Goal: Task Accomplishment & Management: Manage account settings

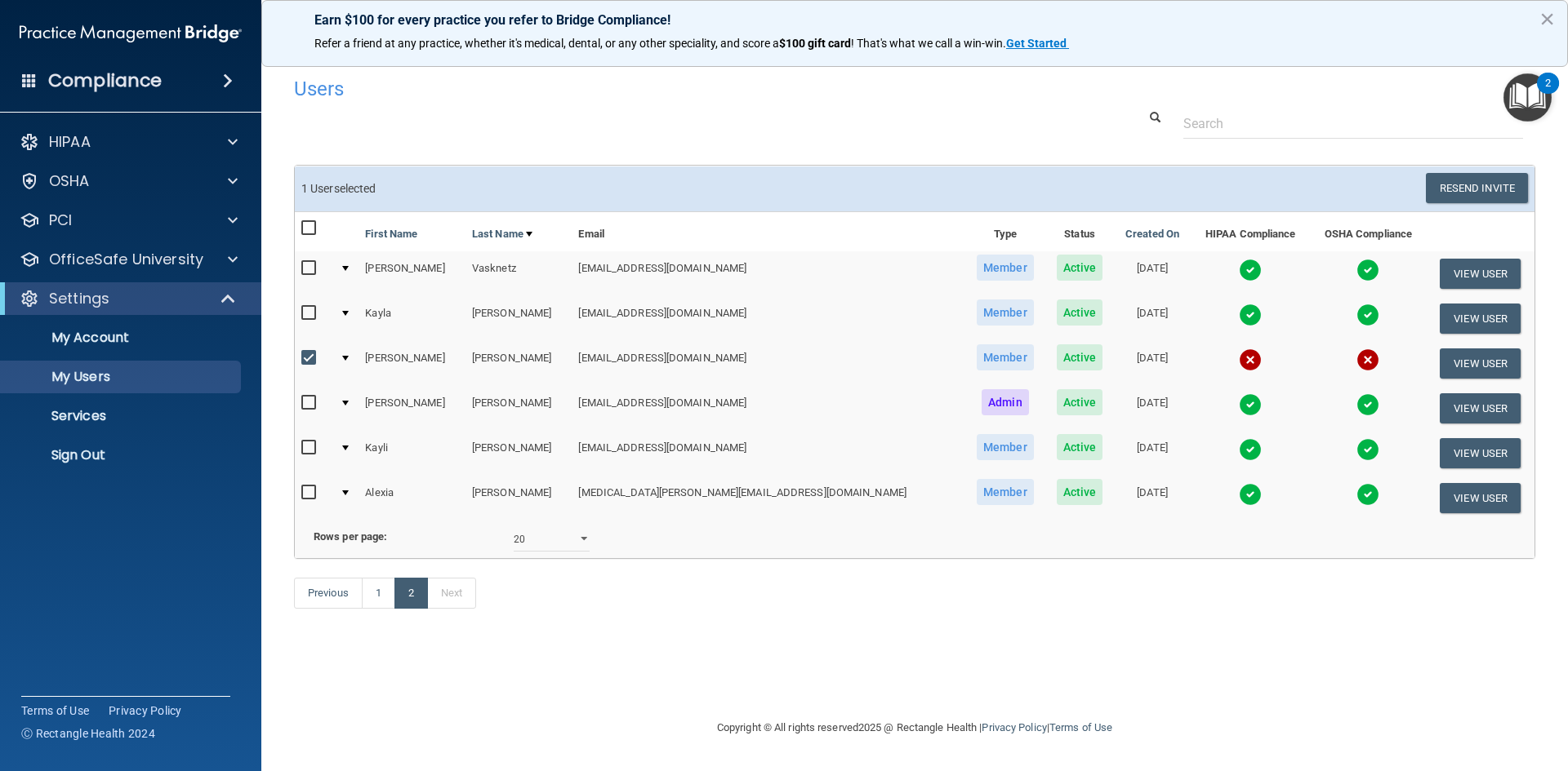
select select "20"
click at [1238, 358] on img at bounding box center [1250, 360] width 23 height 23
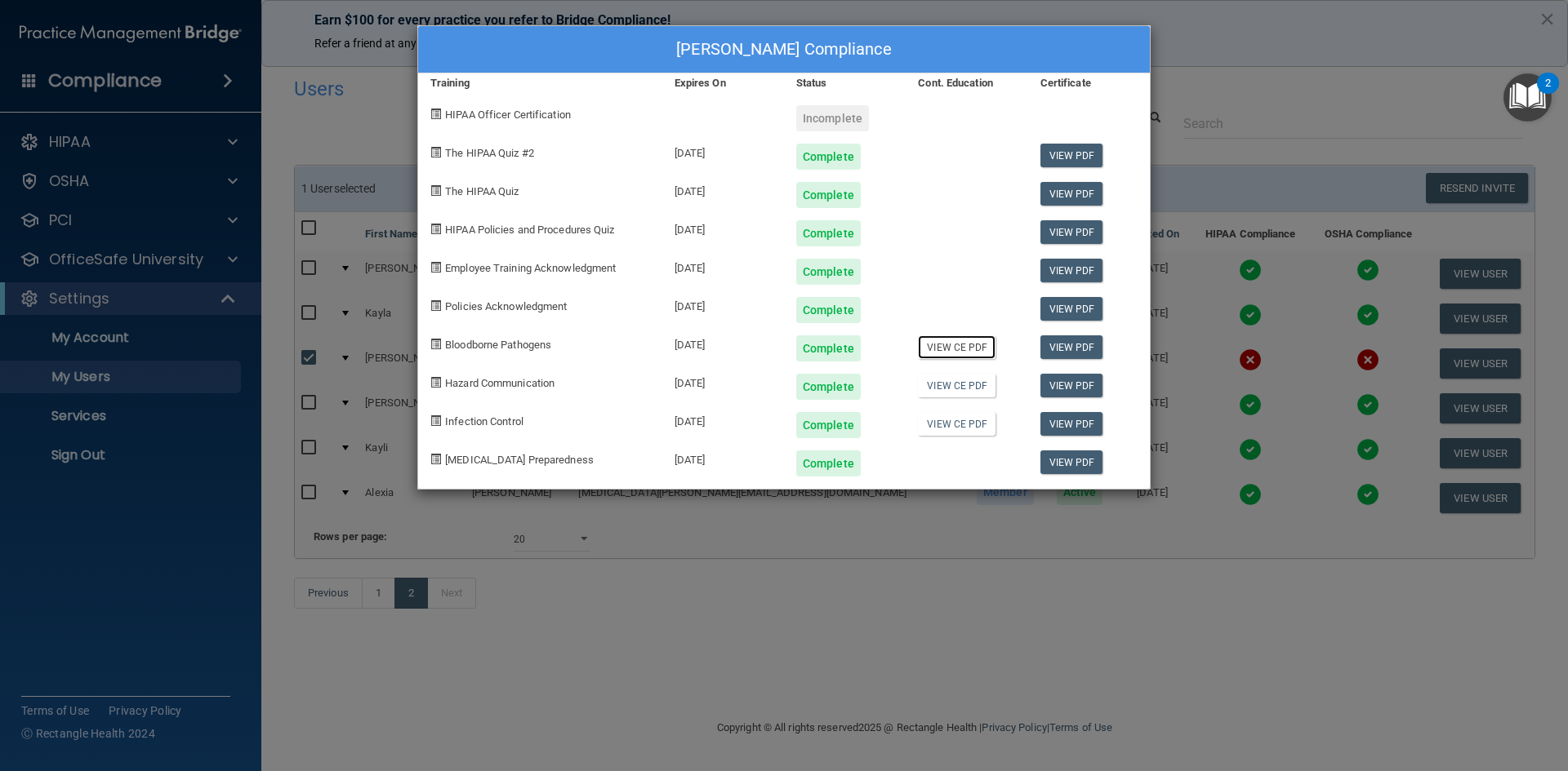
click at [953, 344] on link "View CE PDF" at bounding box center [956, 347] width 77 height 23
click at [1272, 43] on div "[PERSON_NAME] Compliance Training Expires On Status Cont. Education Certificate…" at bounding box center [784, 386] width 1568 height 771
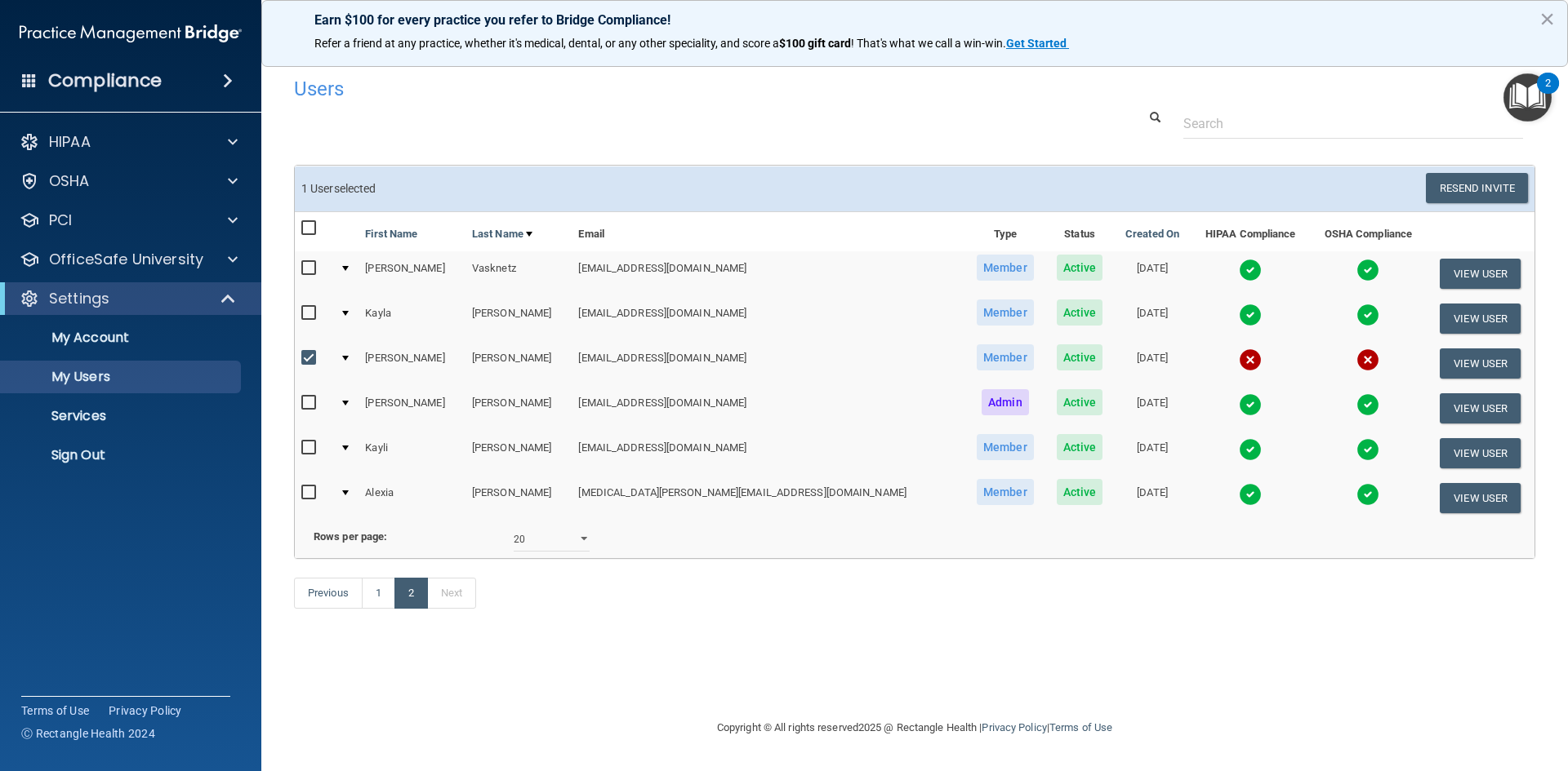
click at [1356, 361] on img at bounding box center [1368, 360] width 23 height 23
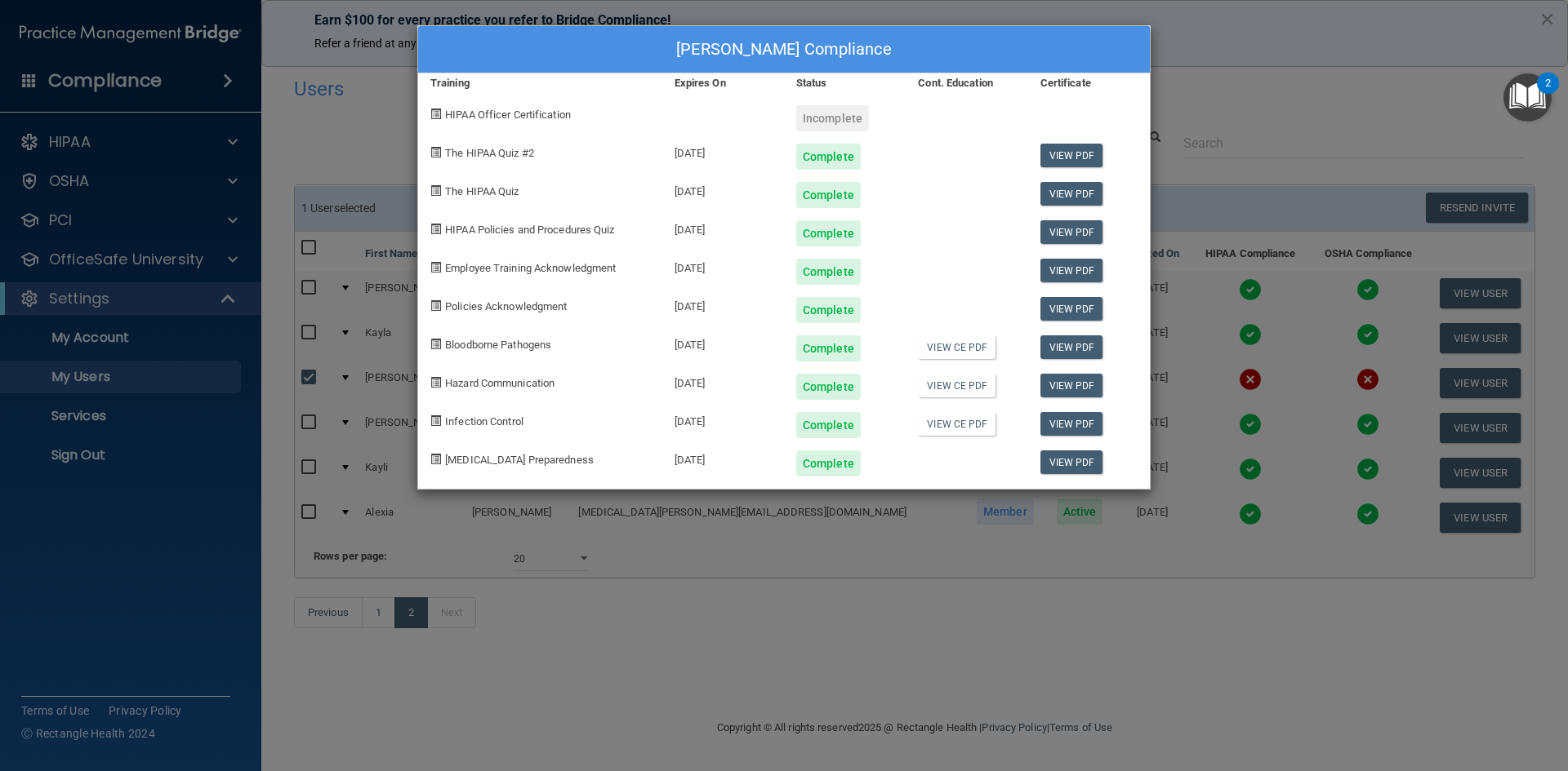
click at [1290, 23] on div "[PERSON_NAME] Compliance Training Expires On Status Cont. Education Certificate…" at bounding box center [784, 386] width 1568 height 771
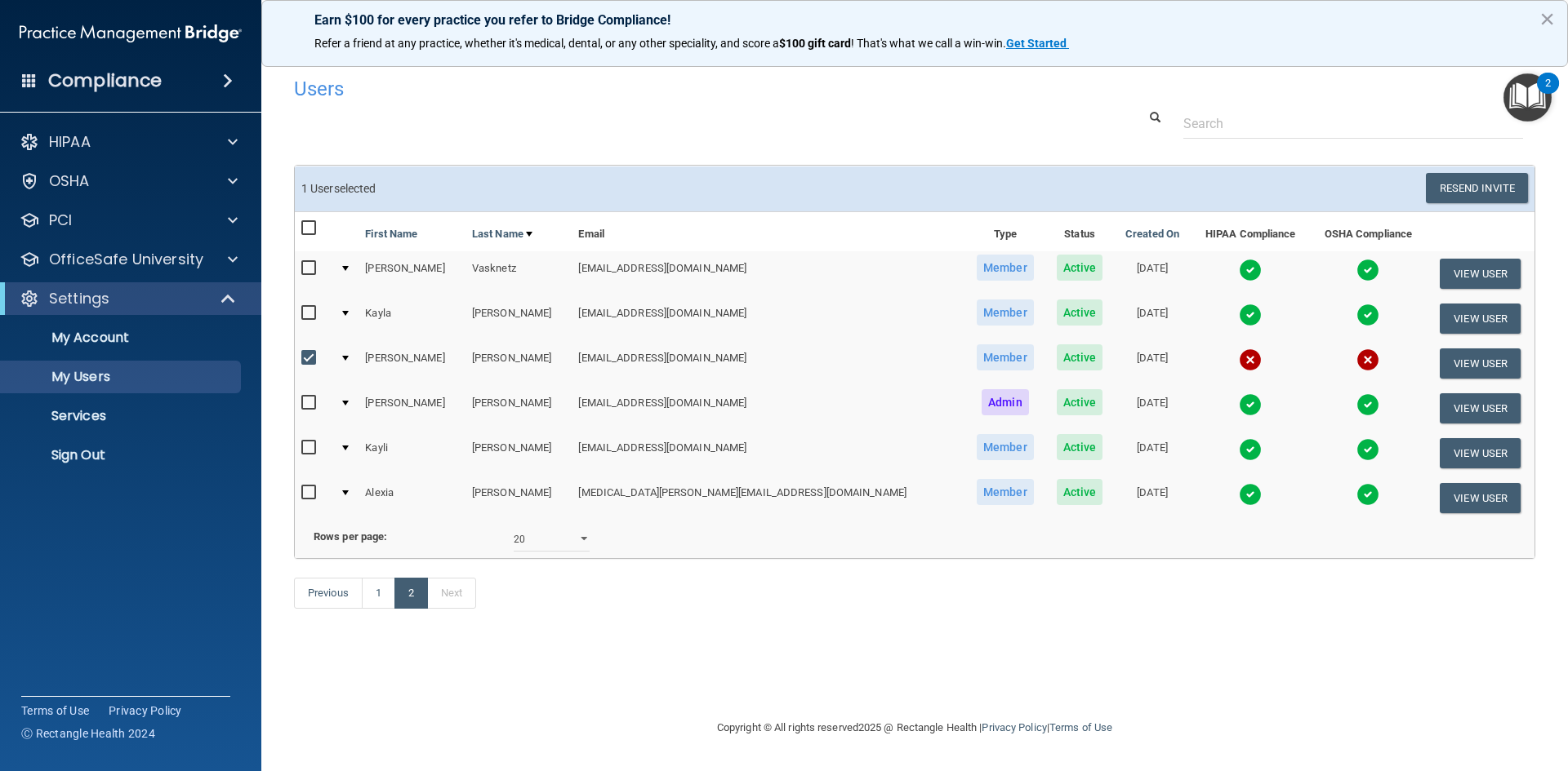
click at [1238, 360] on img at bounding box center [1250, 360] width 23 height 23
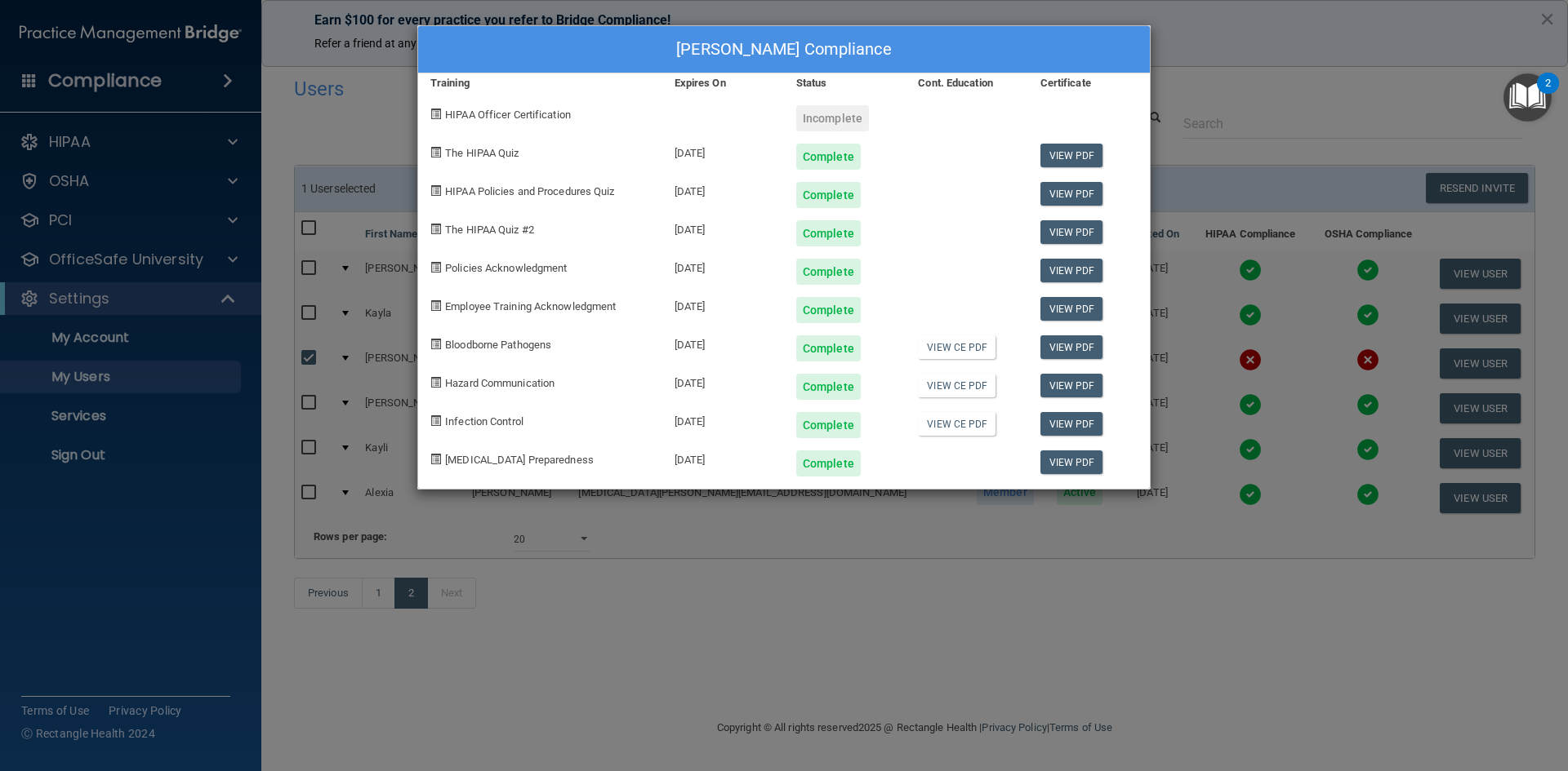
click at [1290, 87] on div "[PERSON_NAME] Compliance Training Expires On Status Cont. Education Certificate…" at bounding box center [784, 386] width 1568 height 771
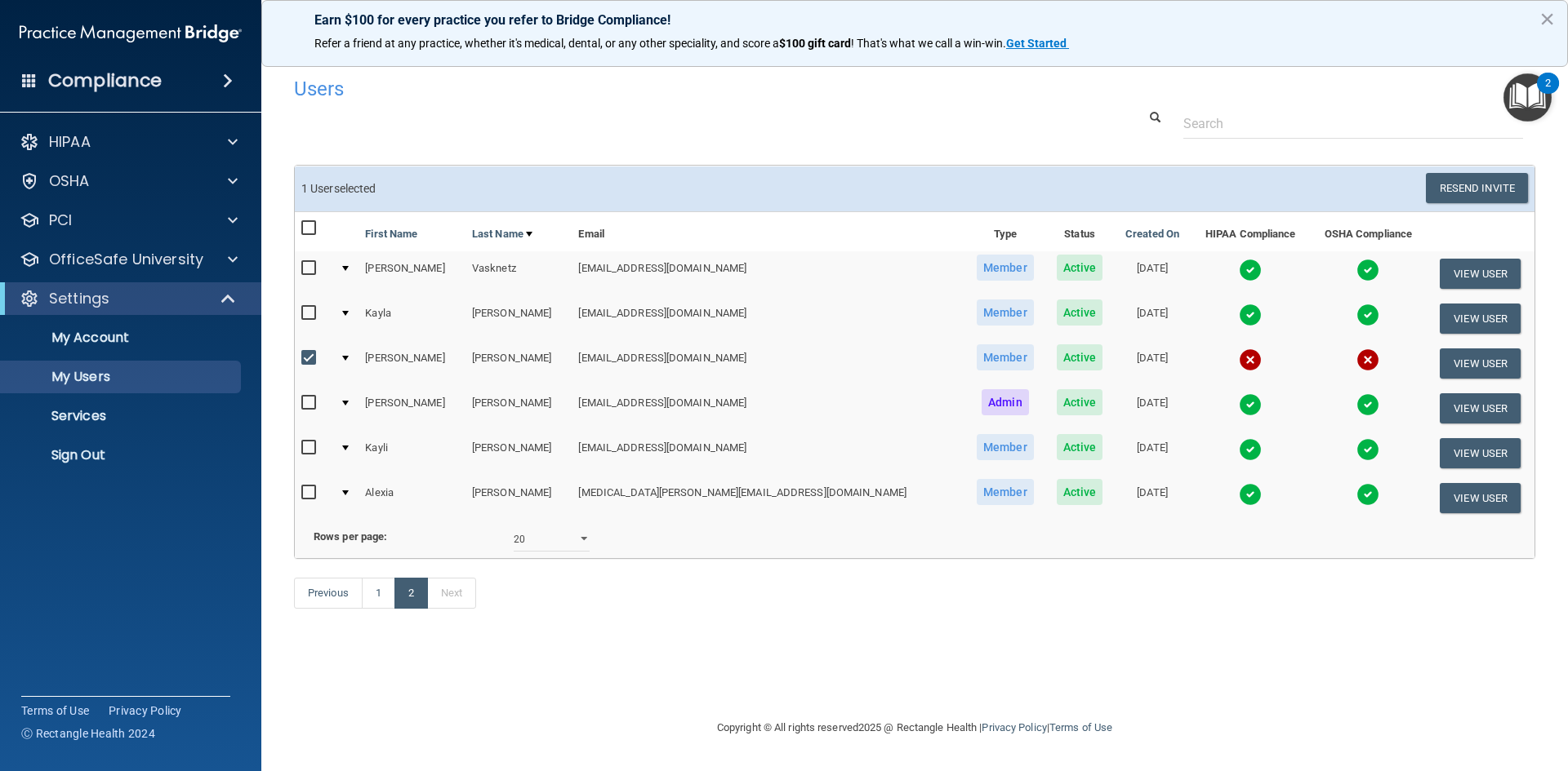
click at [304, 359] on input "checkbox" at bounding box center [310, 358] width 18 height 14
checkbox input "false"
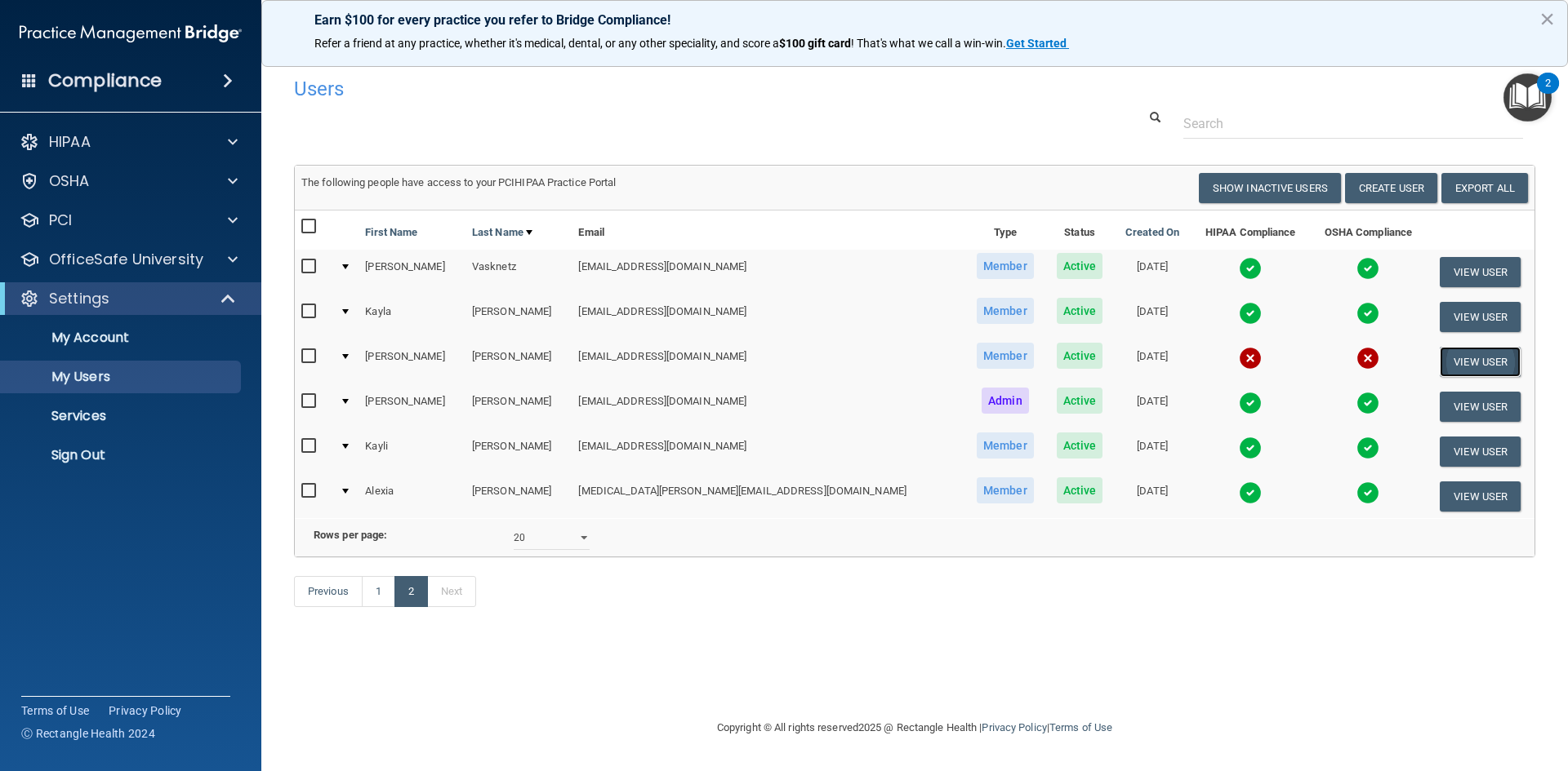
click at [1465, 357] on button "View User" at bounding box center [1480, 361] width 81 height 30
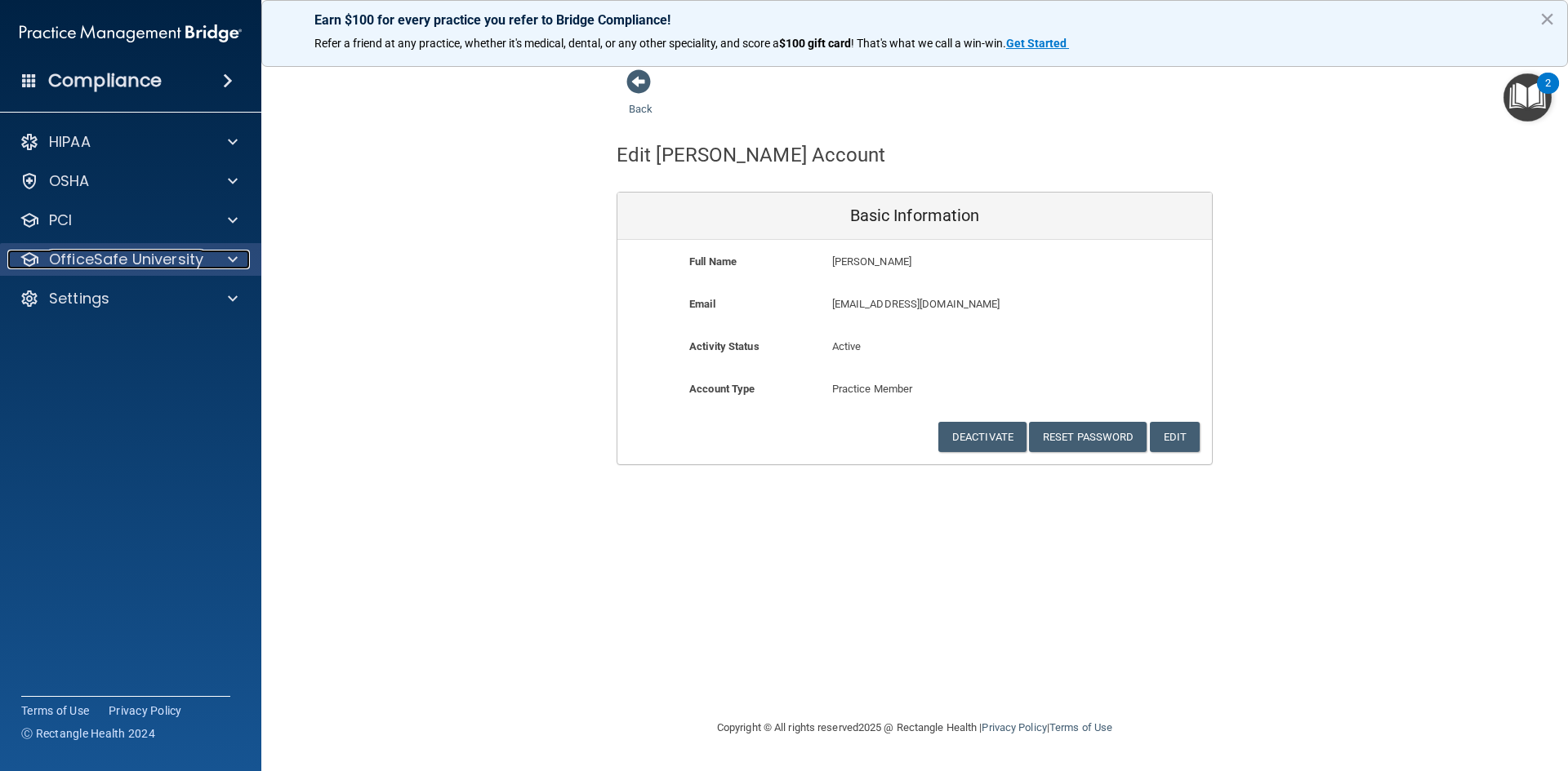
click at [193, 255] on p "OfficeSafe University" at bounding box center [127, 259] width 155 height 19
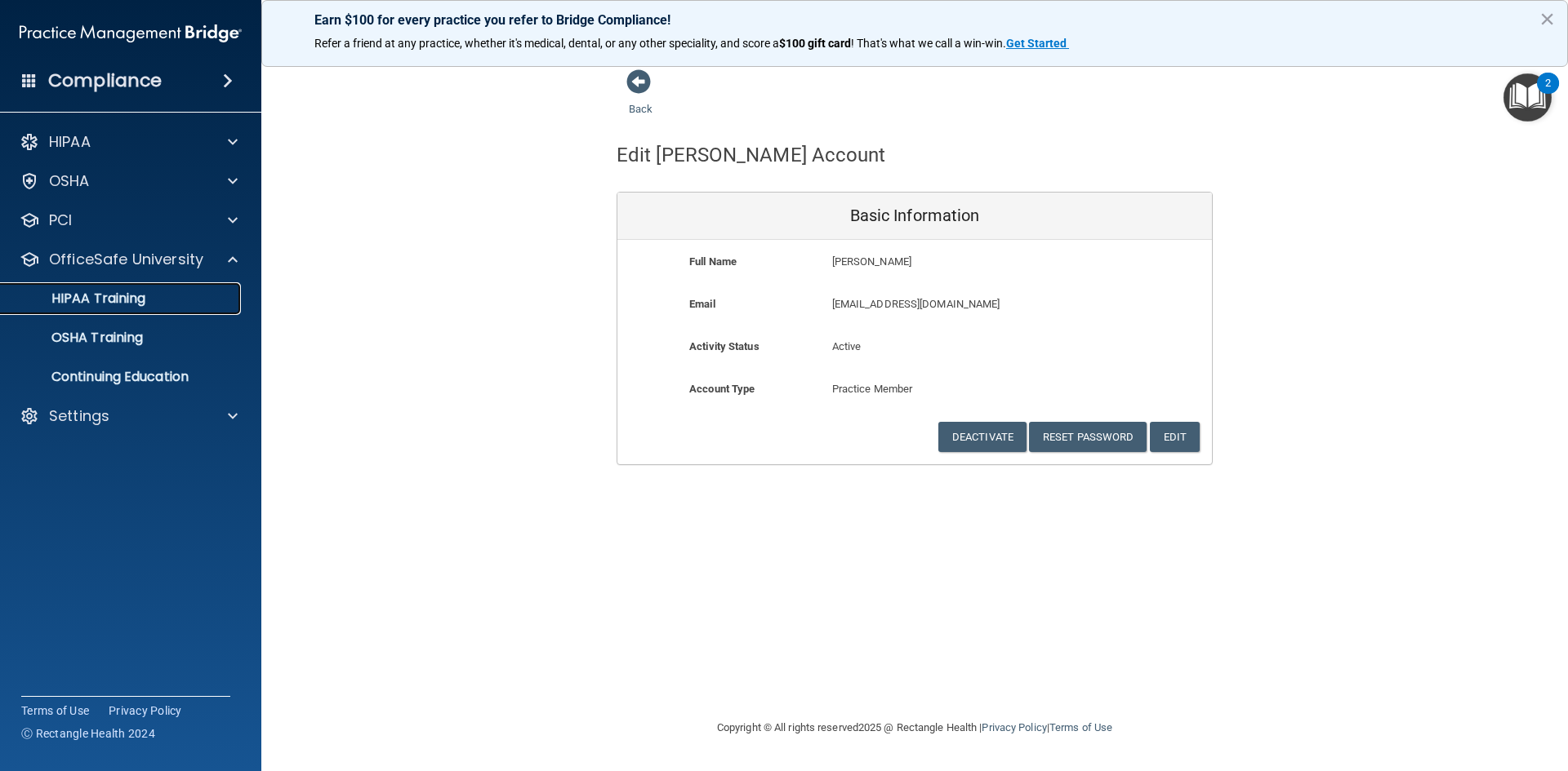
click at [84, 307] on p "HIPAA Training" at bounding box center [77, 299] width 134 height 16
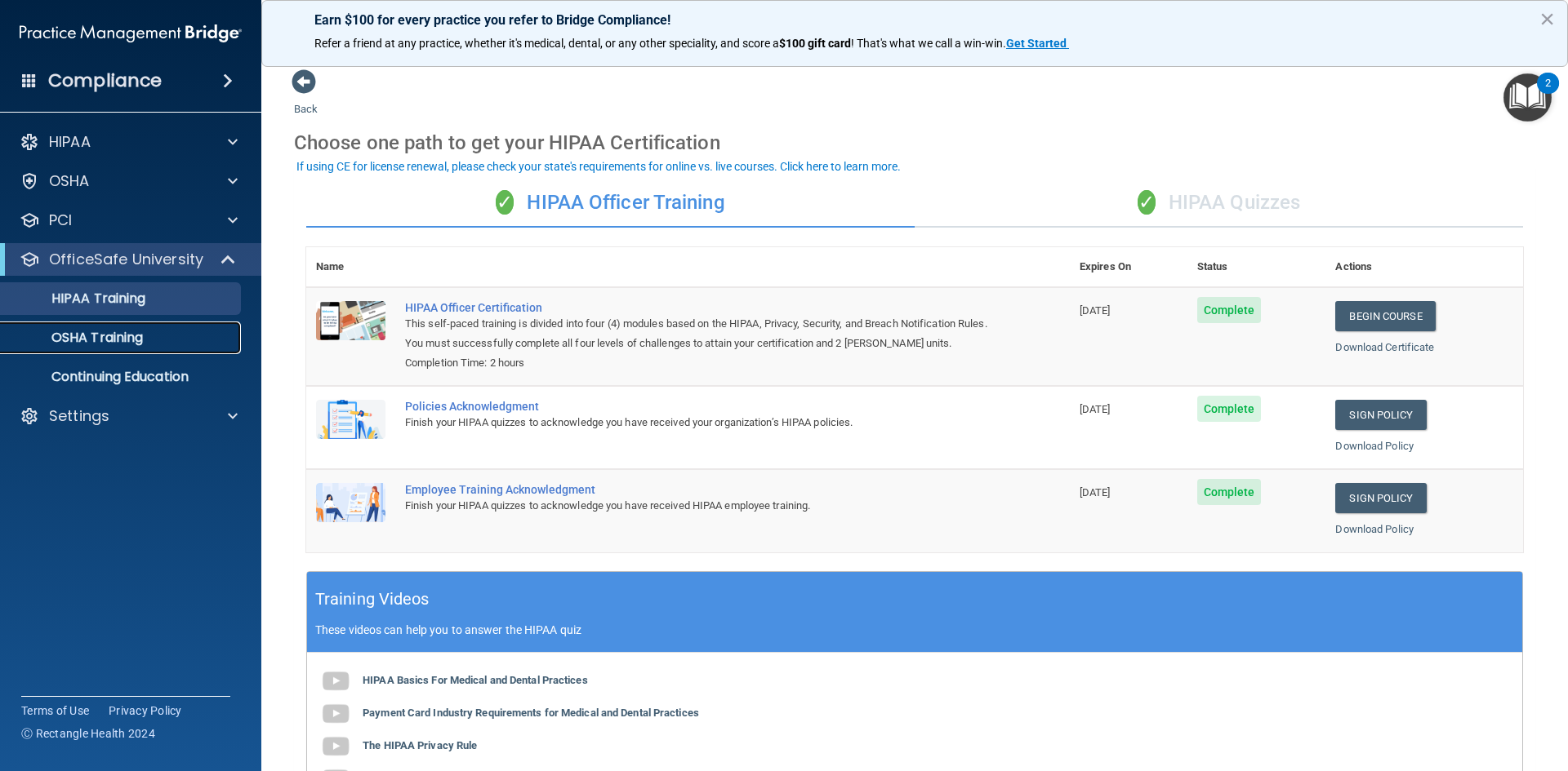
click at [91, 342] on p "OSHA Training" at bounding box center [76, 337] width 132 height 16
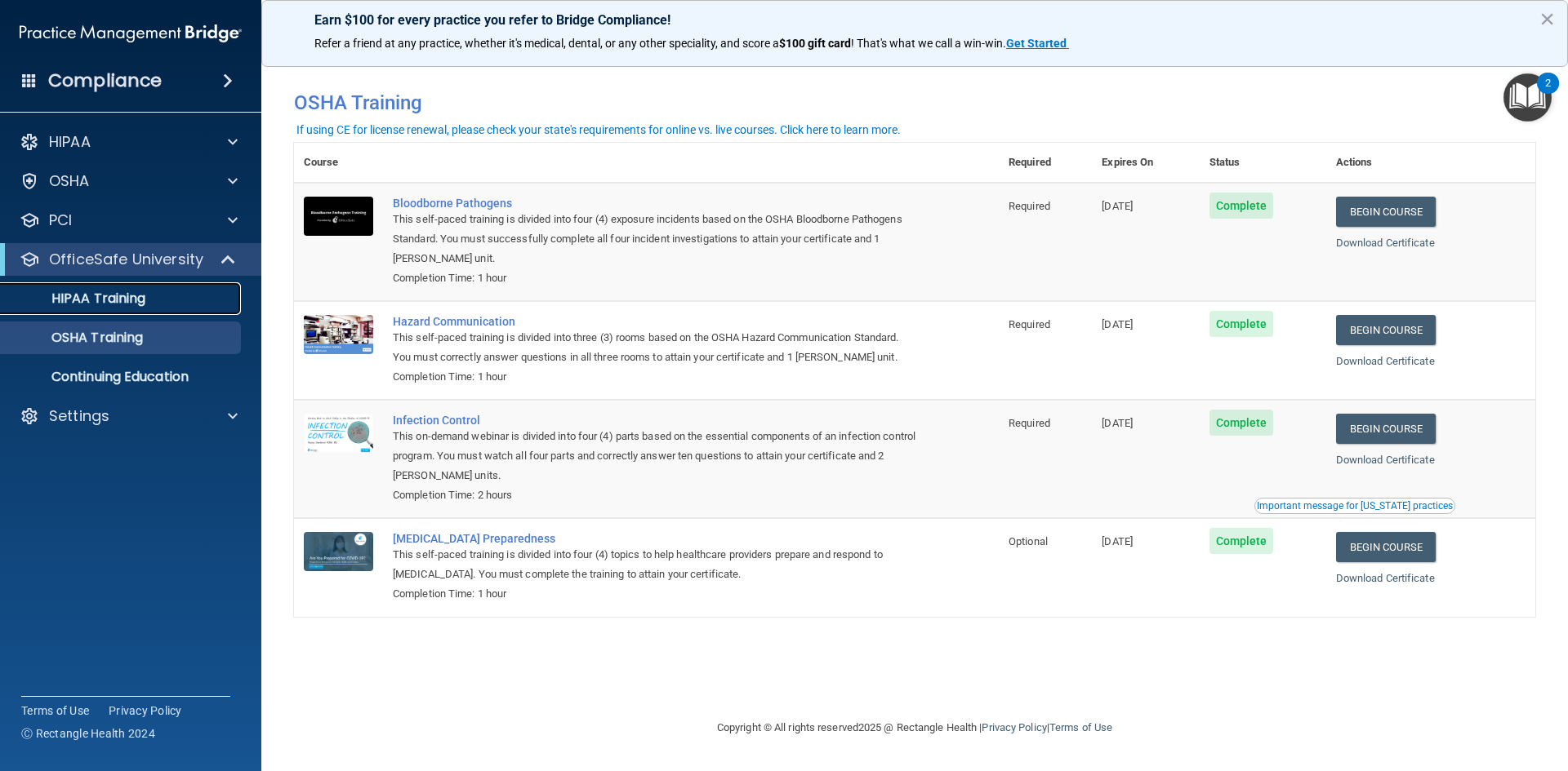
click at [111, 298] on p "HIPAA Training" at bounding box center [77, 299] width 134 height 16
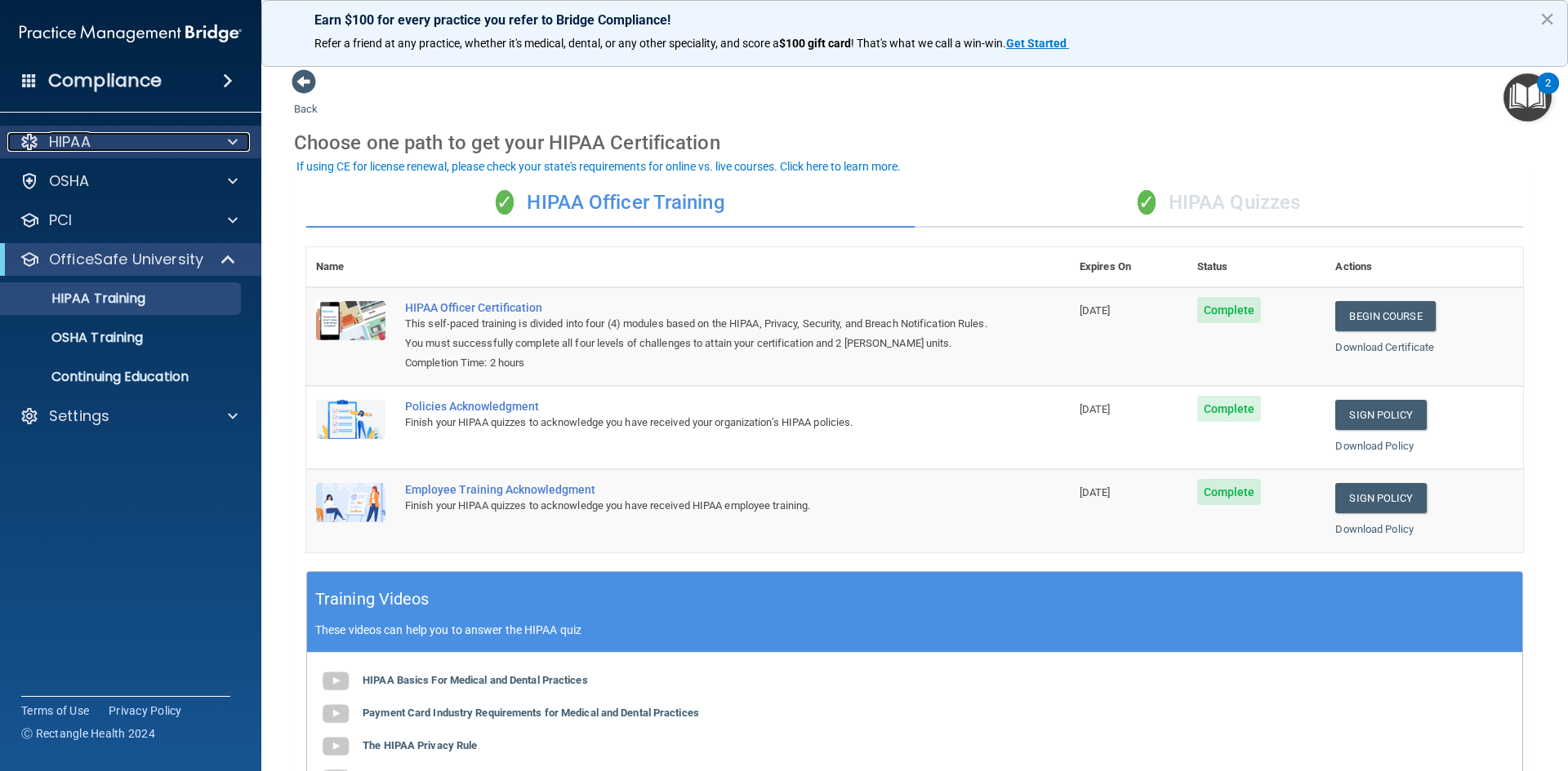
click at [132, 141] on div "HIPAA" at bounding box center [108, 142] width 202 height 19
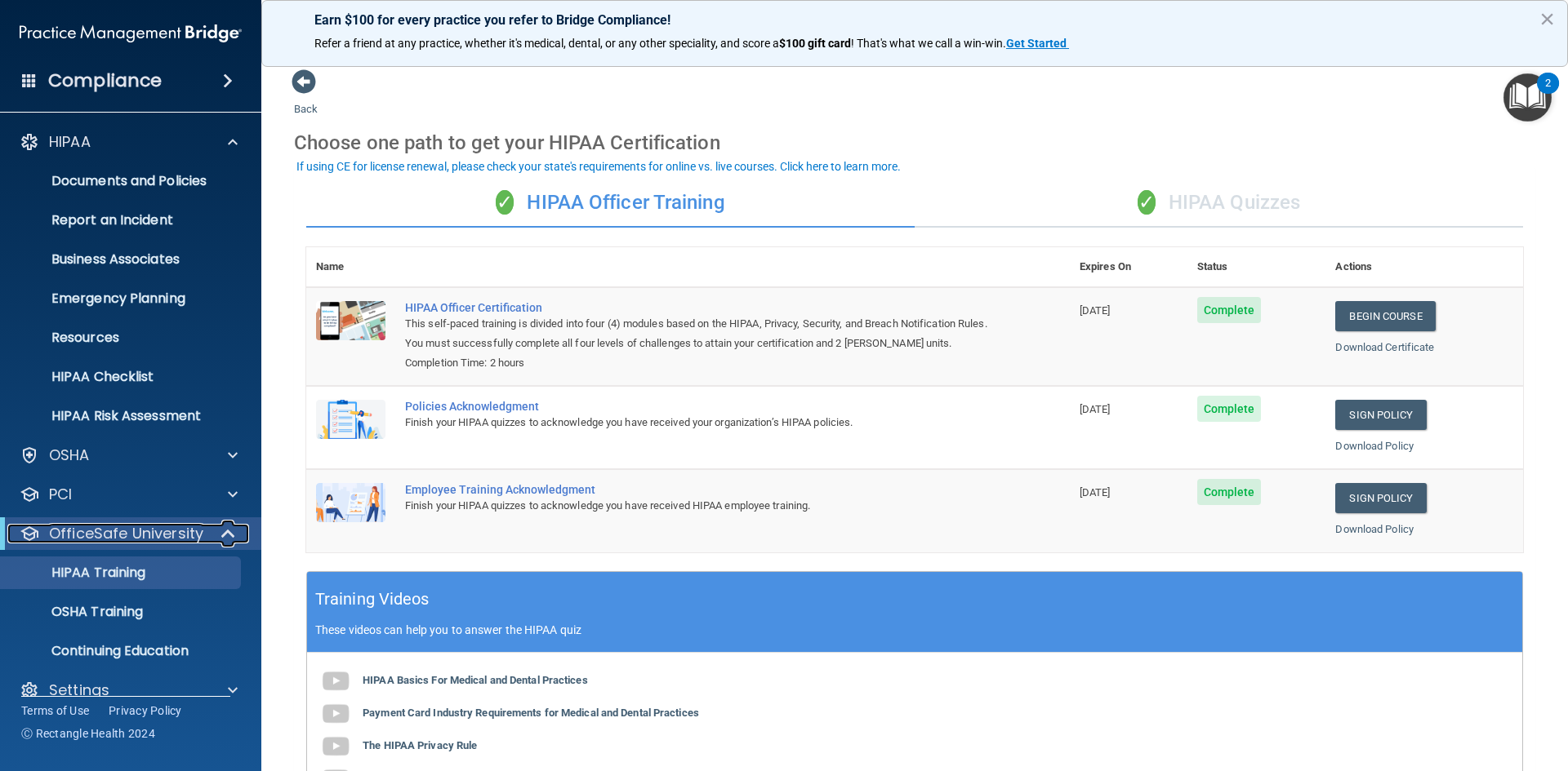
click at [91, 537] on p "OfficeSafe University" at bounding box center [127, 533] width 155 height 19
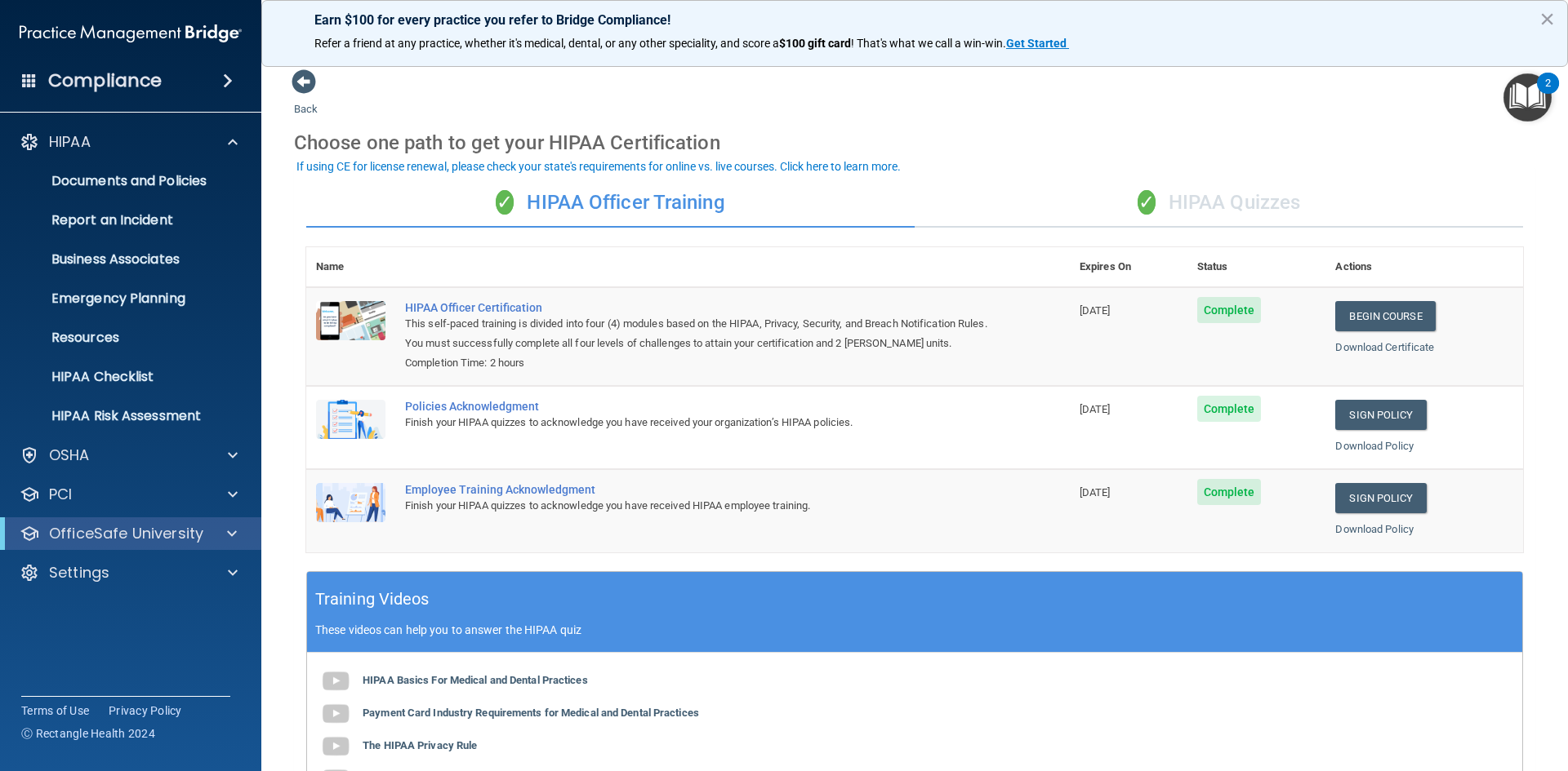
click at [115, 640] on div "Compliance HIPAA Documents and Policies Report an Incident Business Associates …" at bounding box center [131, 386] width 261 height 771
click at [114, 528] on p "OfficeSafe University" at bounding box center [127, 533] width 155 height 19
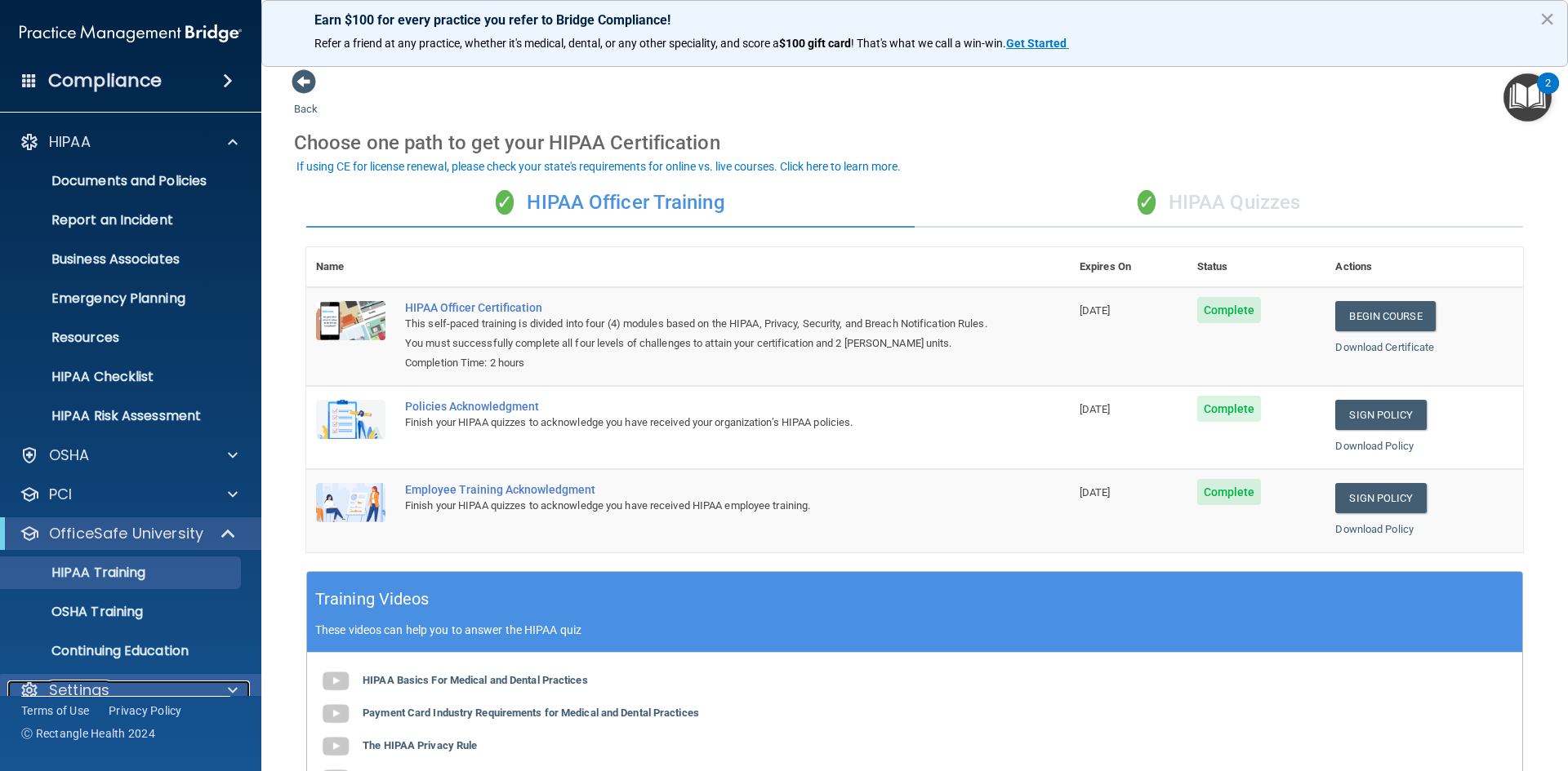
click at [233, 689] on span at bounding box center [233, 690] width 10 height 19
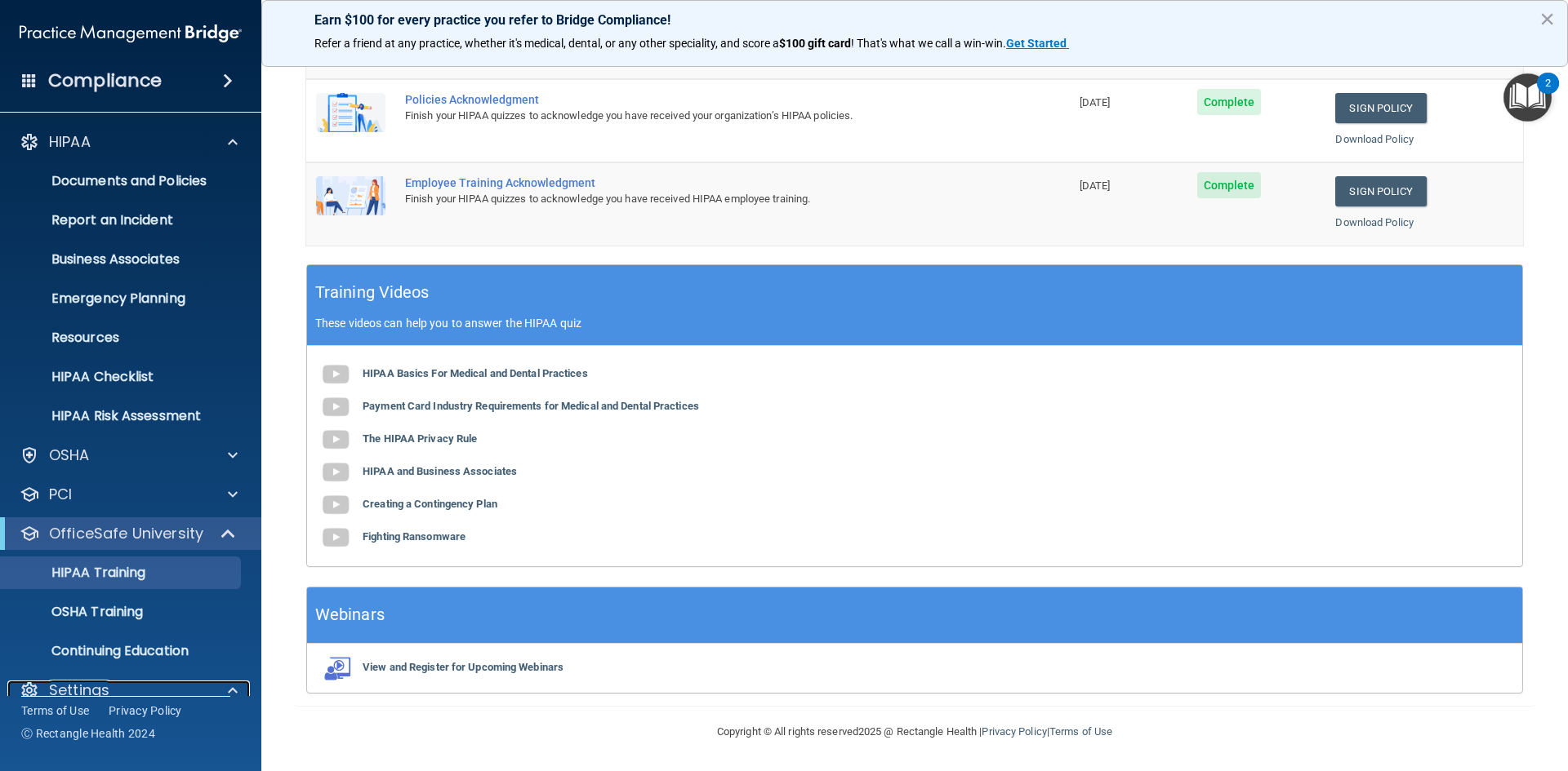
scroll to position [181, 0]
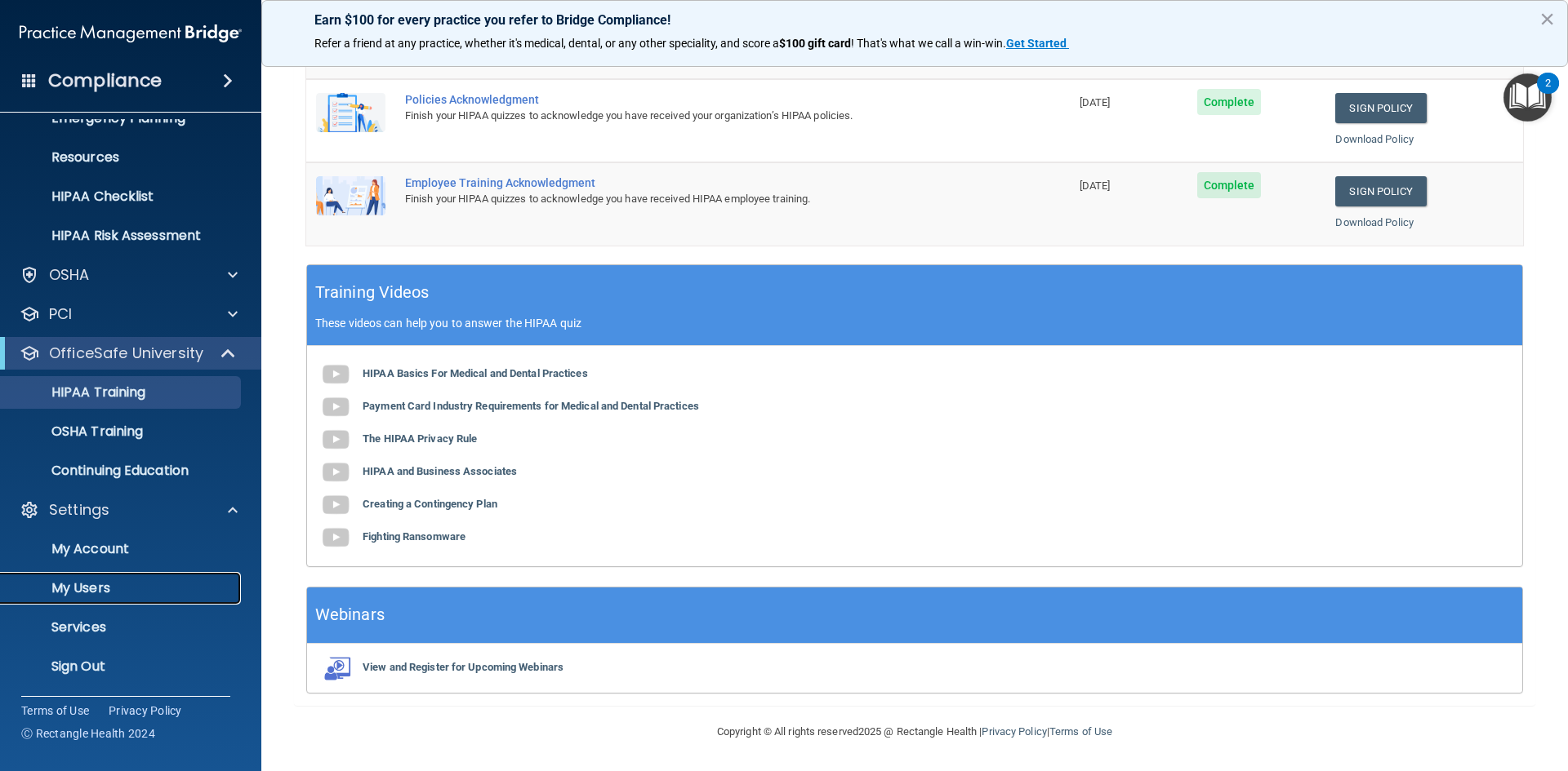
click at [88, 593] on p "My Users" at bounding box center [122, 587] width 223 height 16
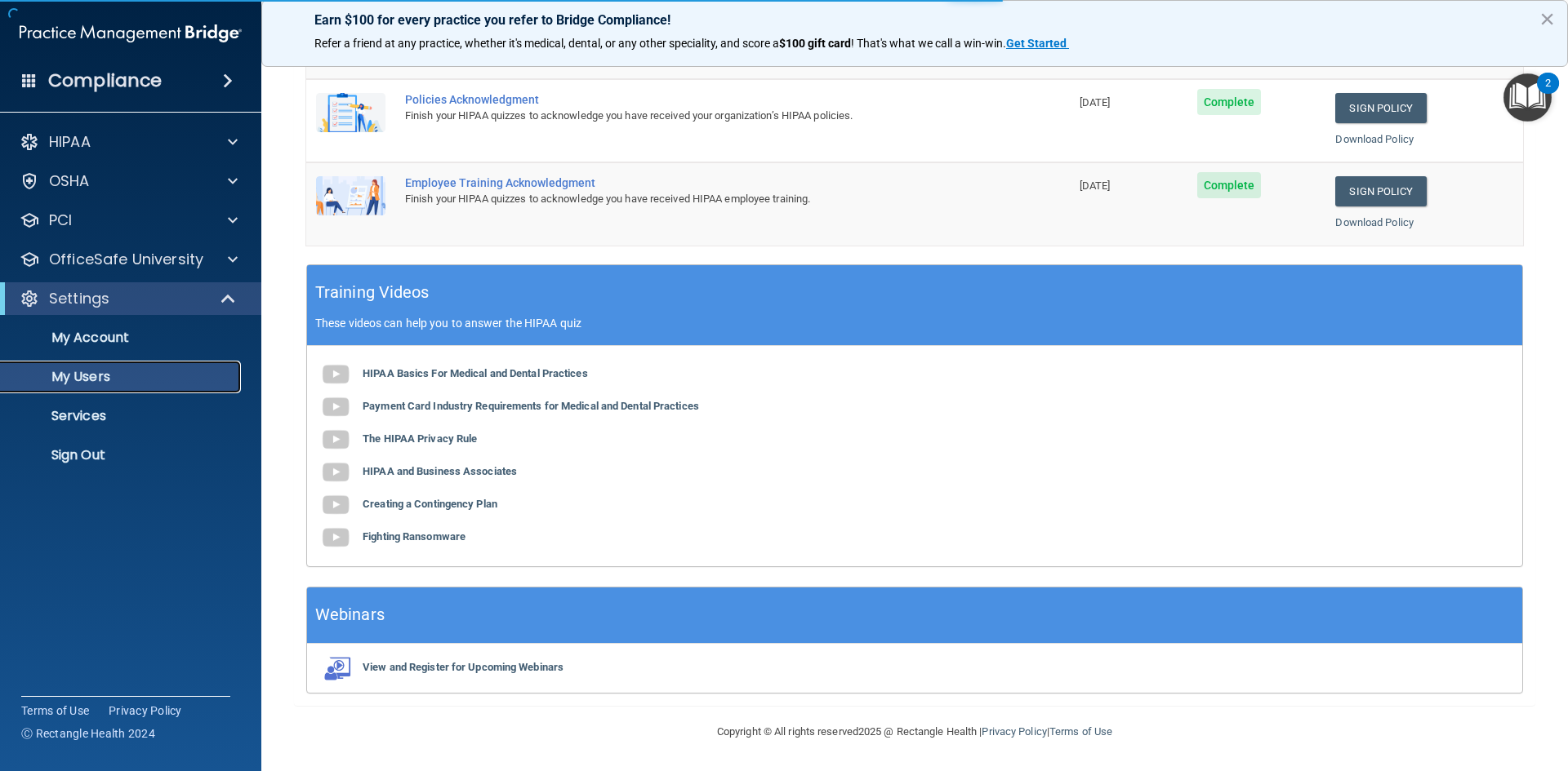
click at [97, 382] on p "My Users" at bounding box center [122, 377] width 223 height 16
select select "20"
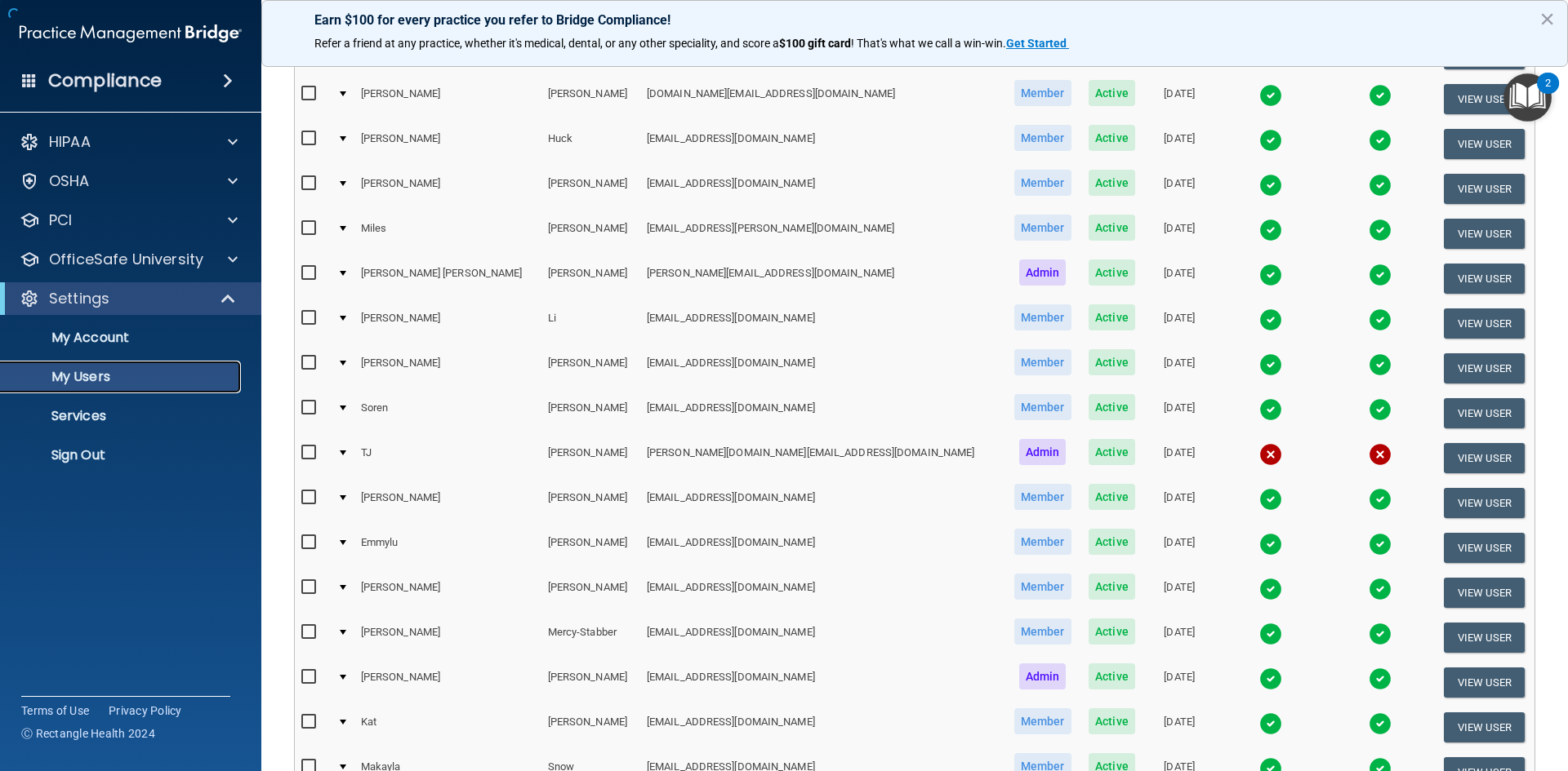
scroll to position [580, 0]
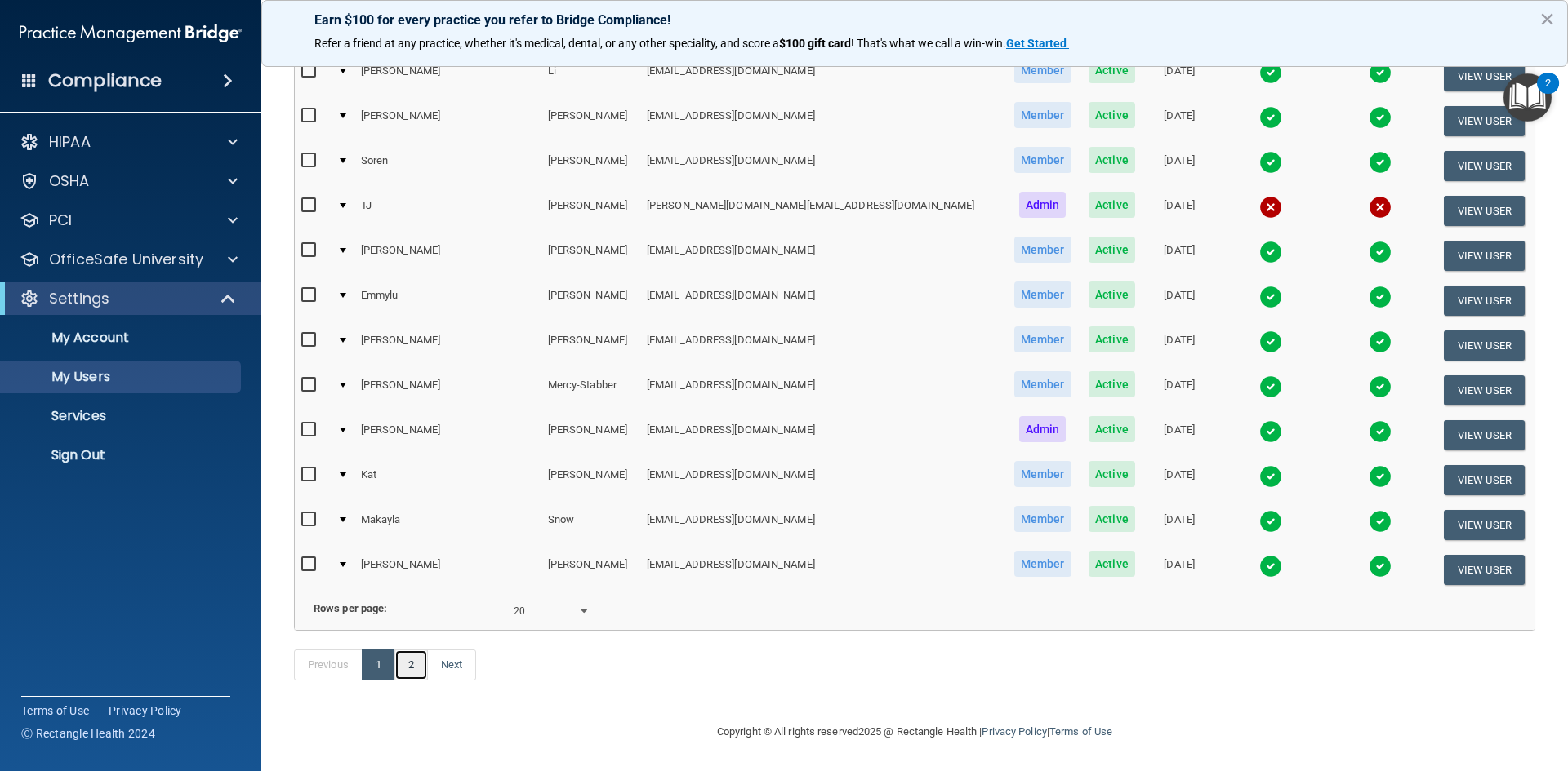
click at [418, 666] on link "2" at bounding box center [411, 665] width 34 height 31
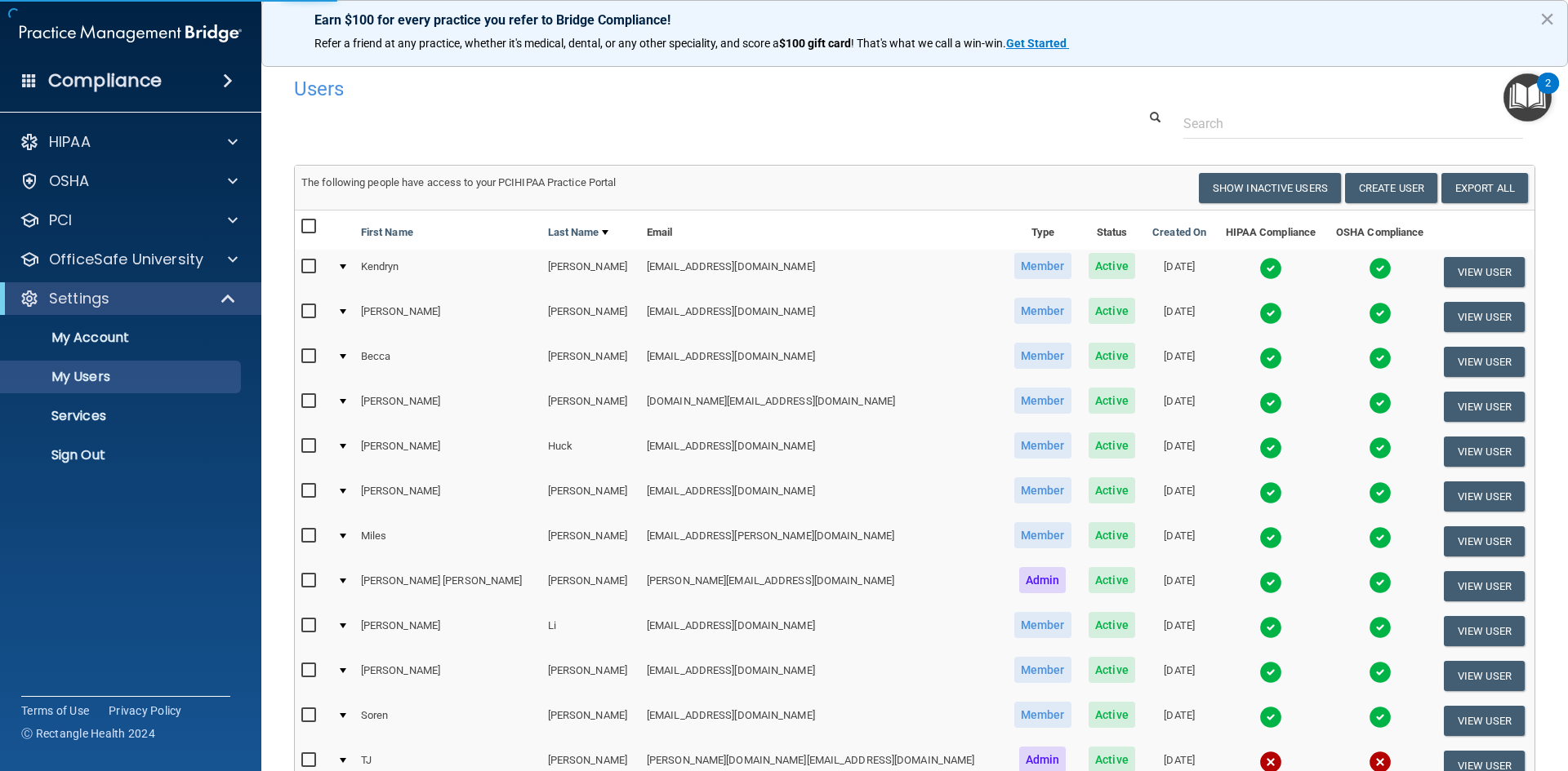
select select "20"
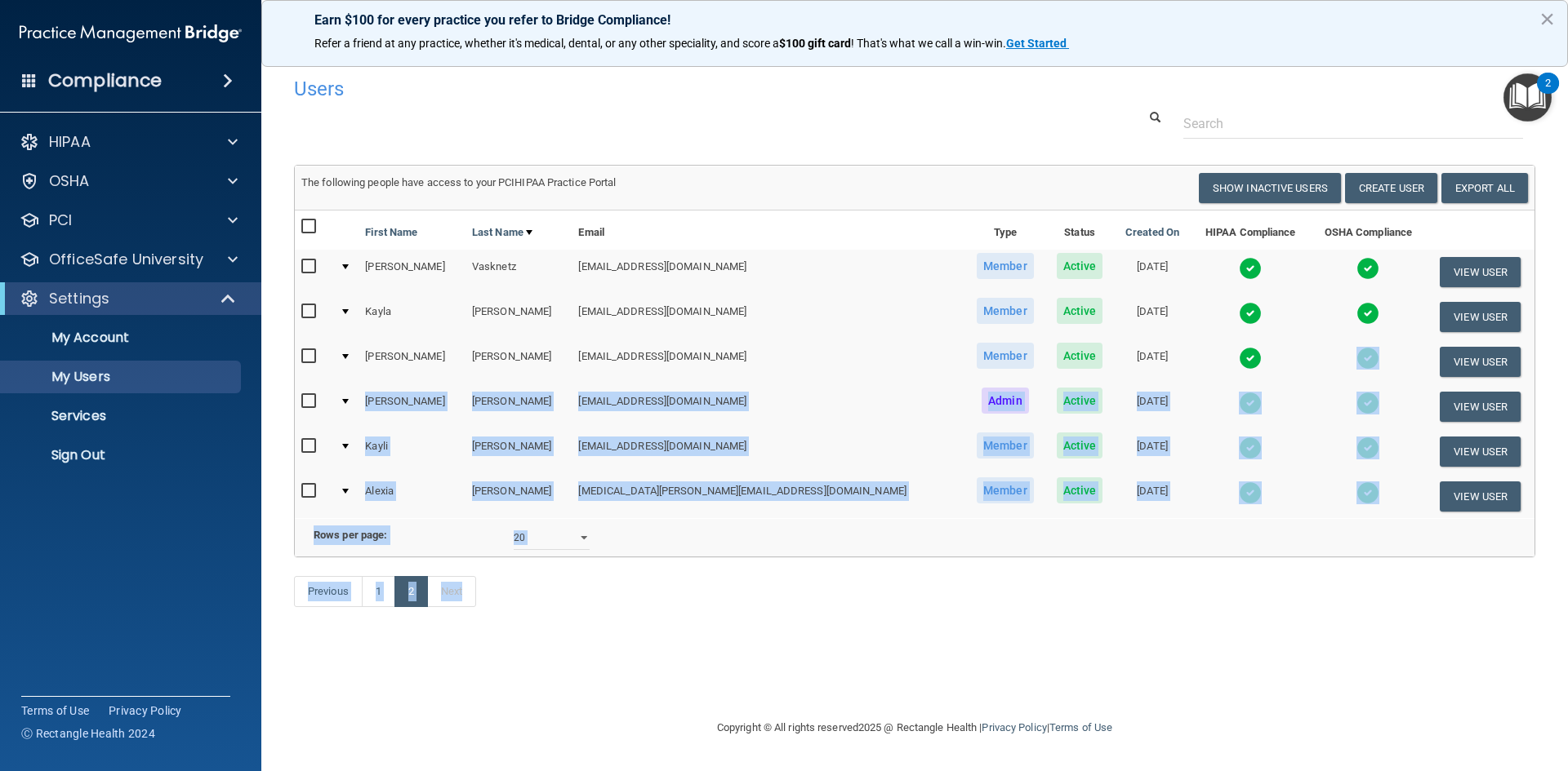
drag, startPoint x: 1392, startPoint y: 371, endPoint x: 305, endPoint y: 659, distance: 1124.5
click at [305, 662] on div "Users Success! New user created. × Error! The user couldn't be created. × Succe…" at bounding box center [915, 385] width 1241 height 633
click at [385, 607] on link "1" at bounding box center [378, 591] width 34 height 31
click at [376, 607] on link "1" at bounding box center [378, 591] width 34 height 31
select select "20"
